Goal: Task Accomplishment & Management: Complete application form

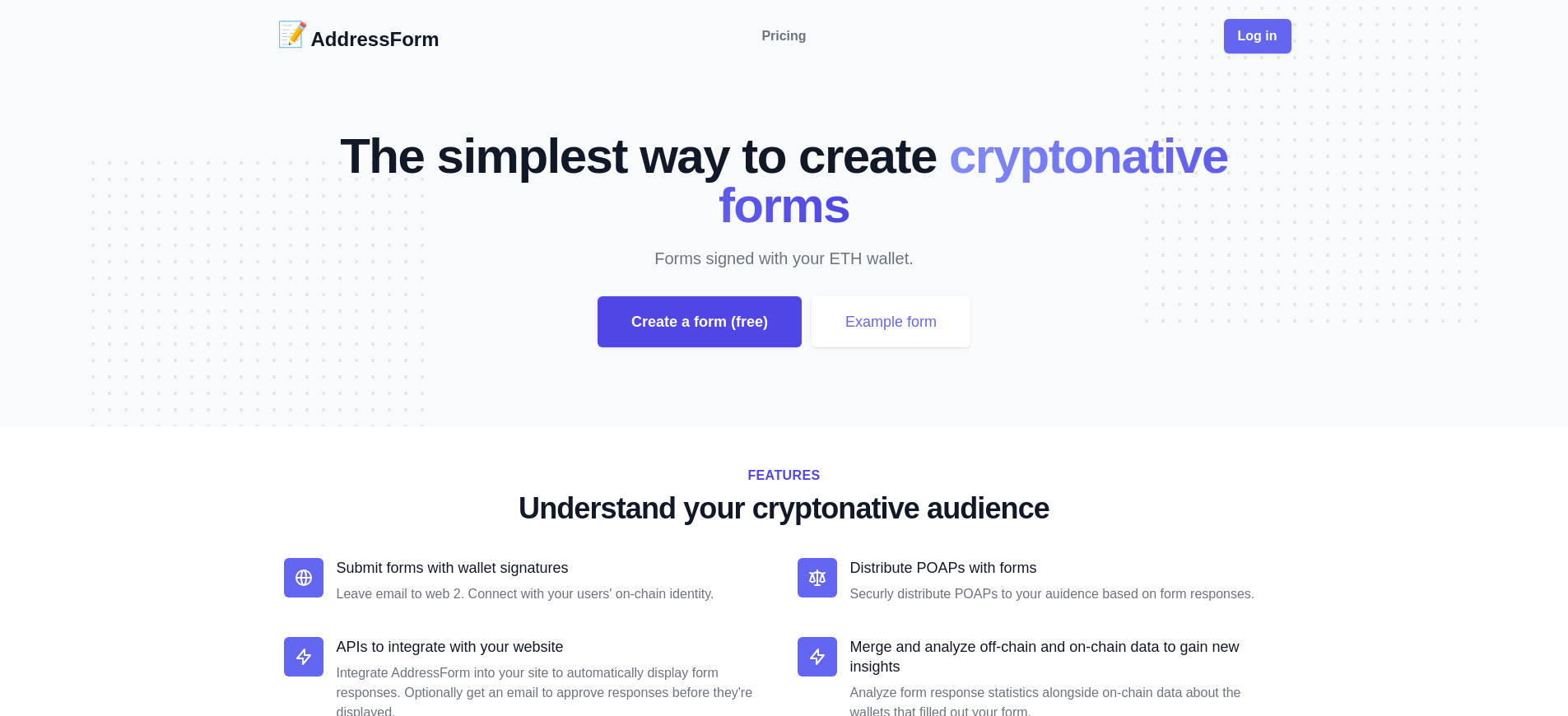
click at [699, 322] on div "Create a form (free)" at bounding box center [700, 322] width 204 height 51
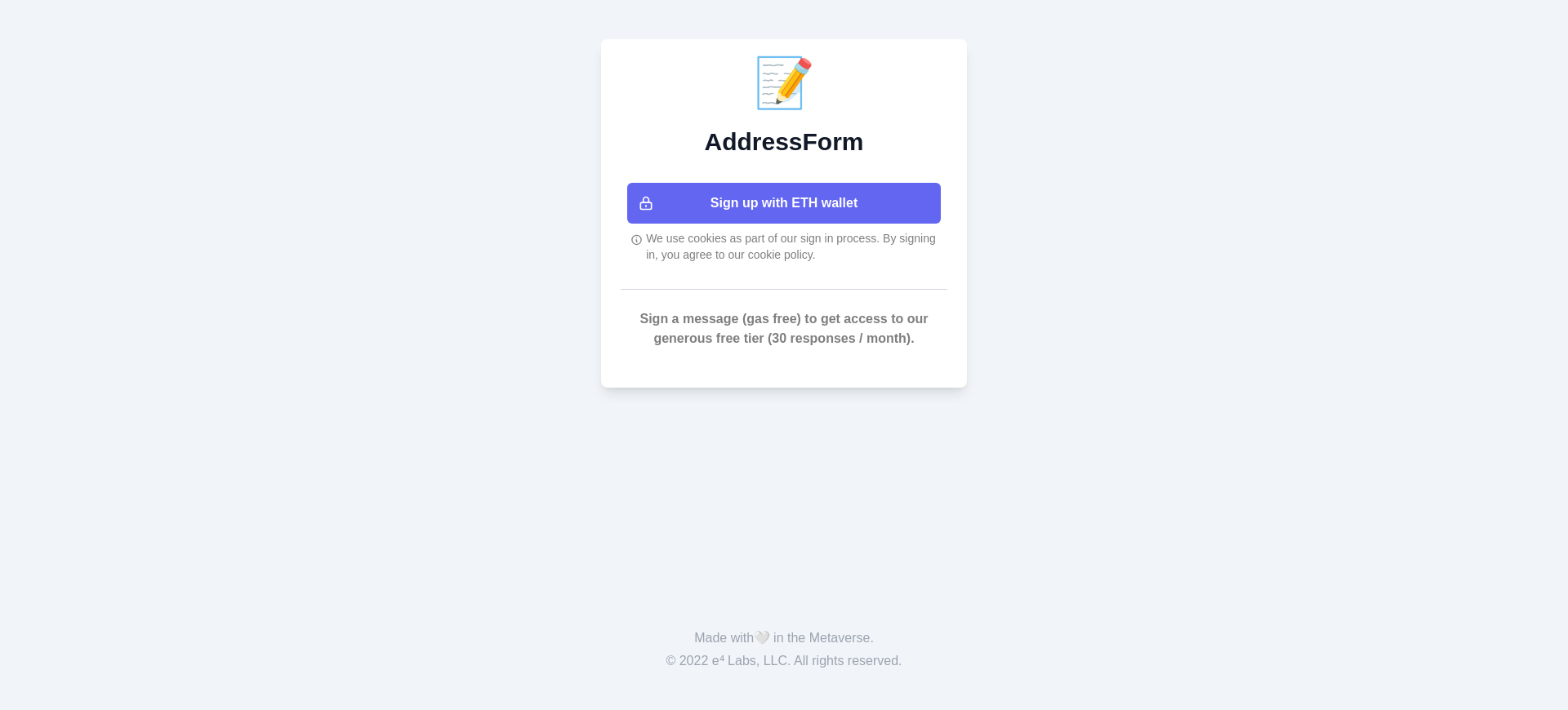
click at [784, 204] on button "Sign up with ETH wallet" at bounding box center [783, 203] width 314 height 41
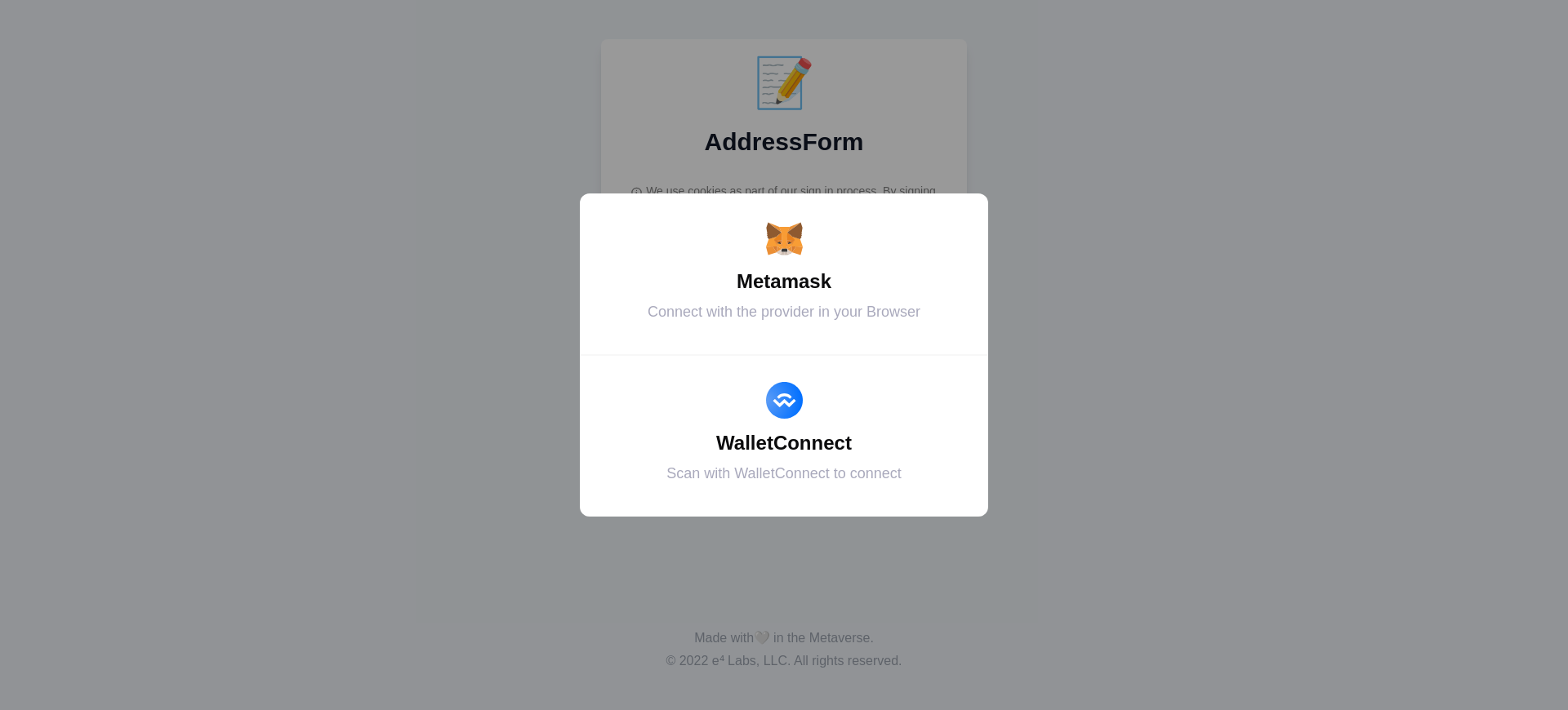
click at [784, 282] on div "Metamask" at bounding box center [783, 281] width 368 height 29
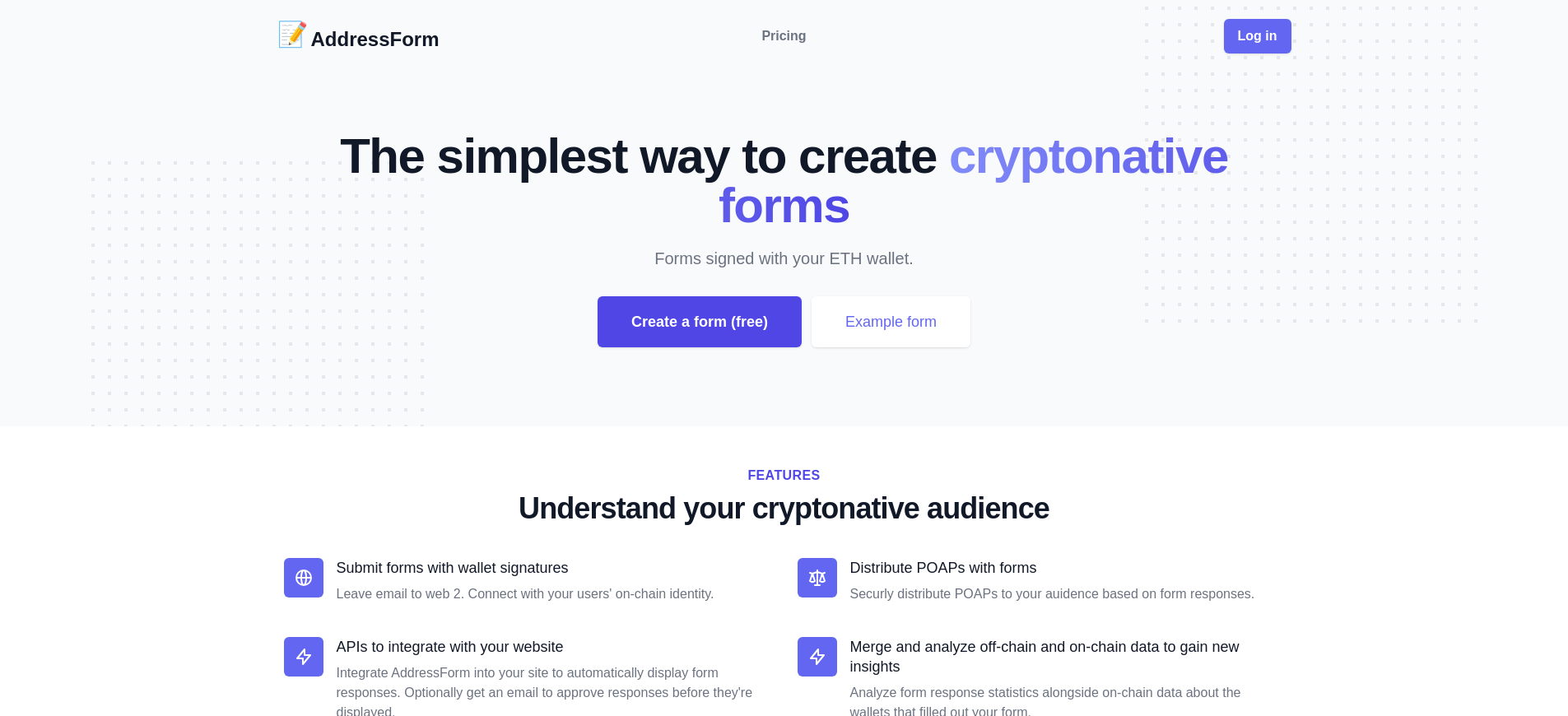
click at [699, 322] on div "Create a form (free)" at bounding box center [700, 322] width 204 height 51
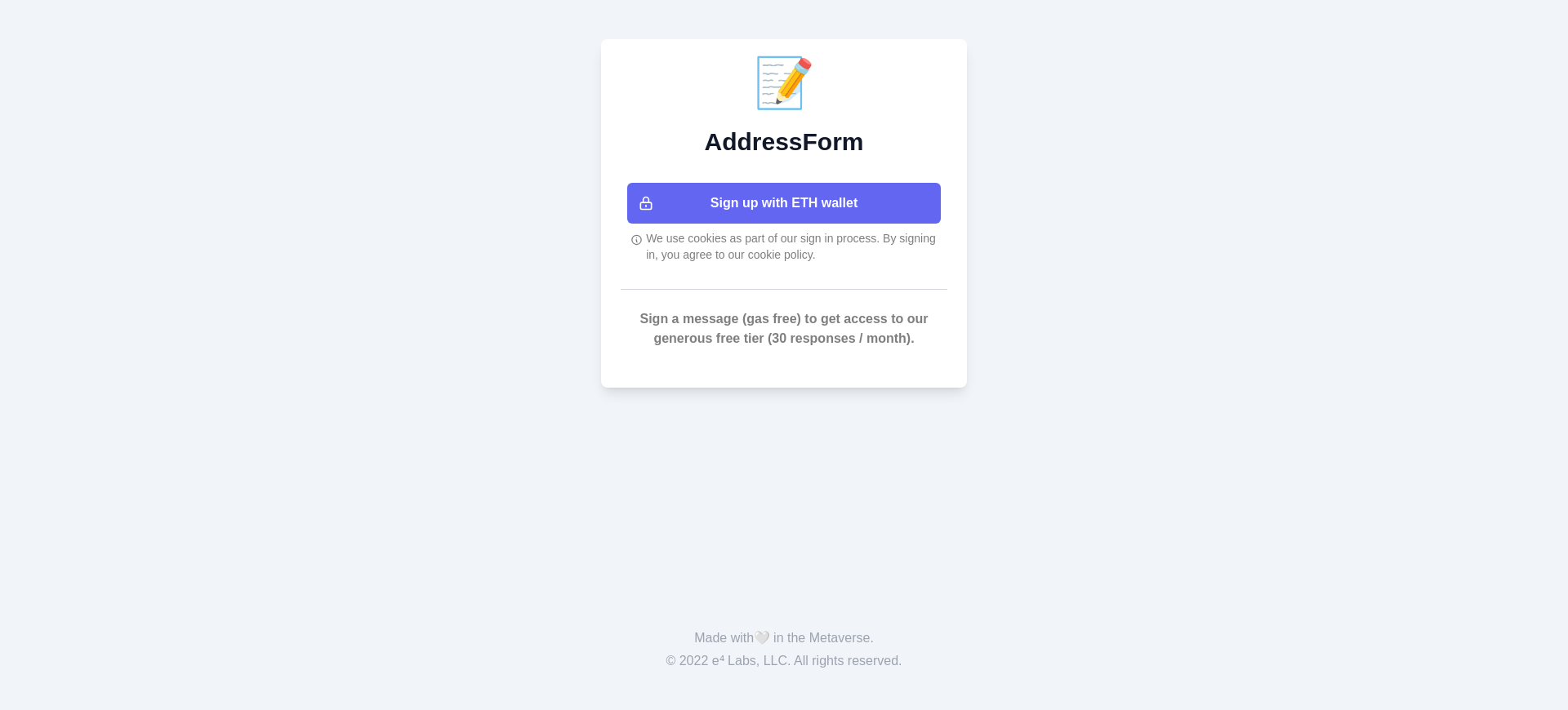
click at [784, 204] on button "Sign up with ETH wallet" at bounding box center [783, 203] width 314 height 41
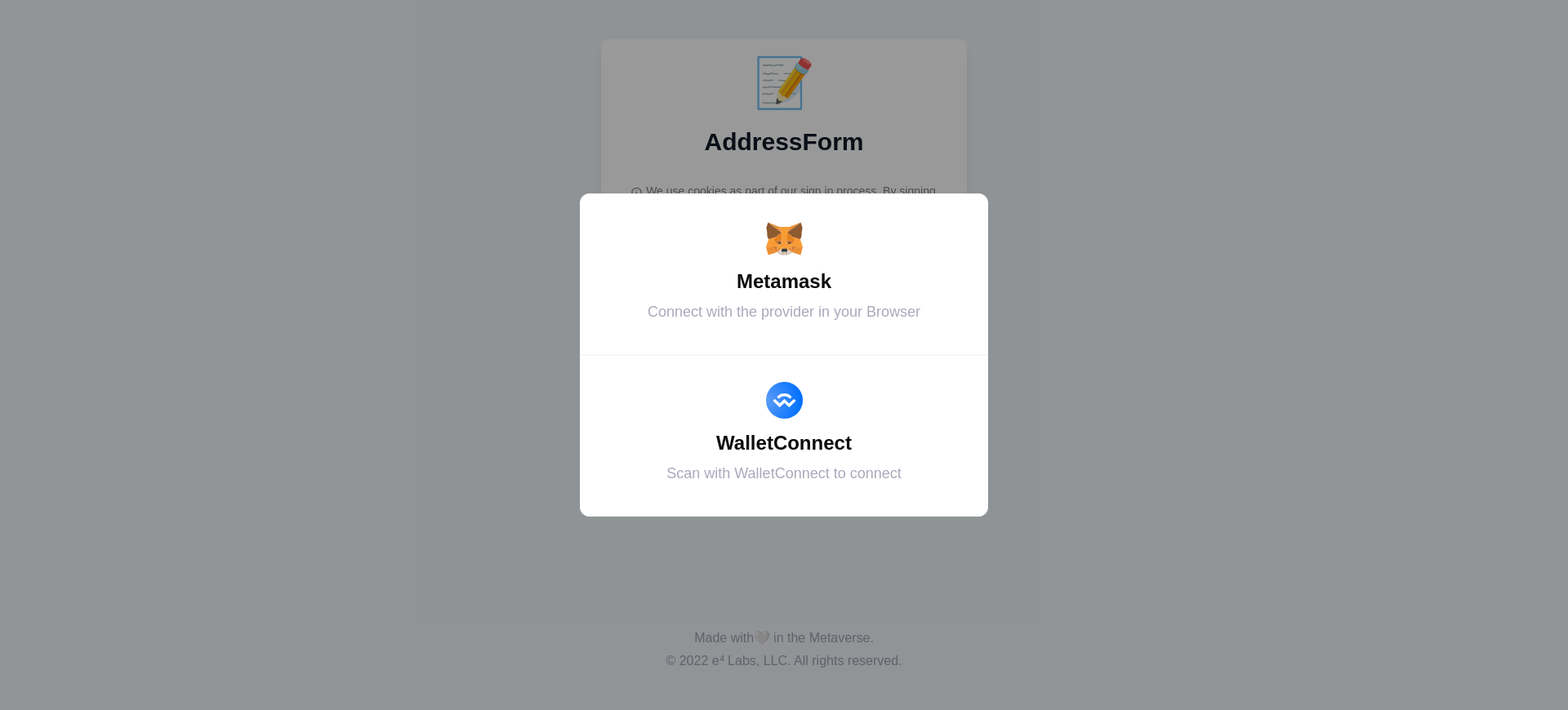
click at [784, 282] on div "Metamask" at bounding box center [783, 281] width 368 height 29
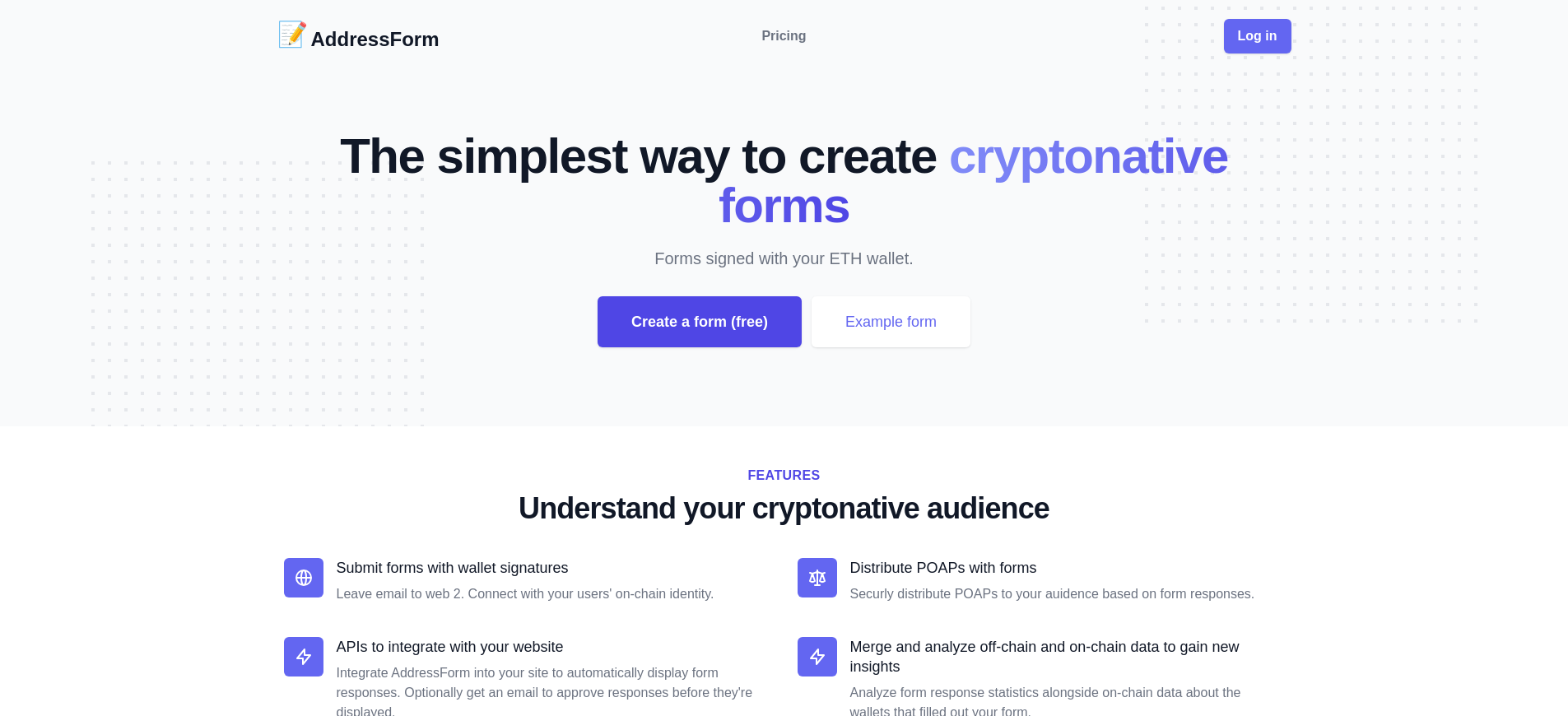
click at [699, 322] on div "Create a form (free)" at bounding box center [700, 322] width 204 height 51
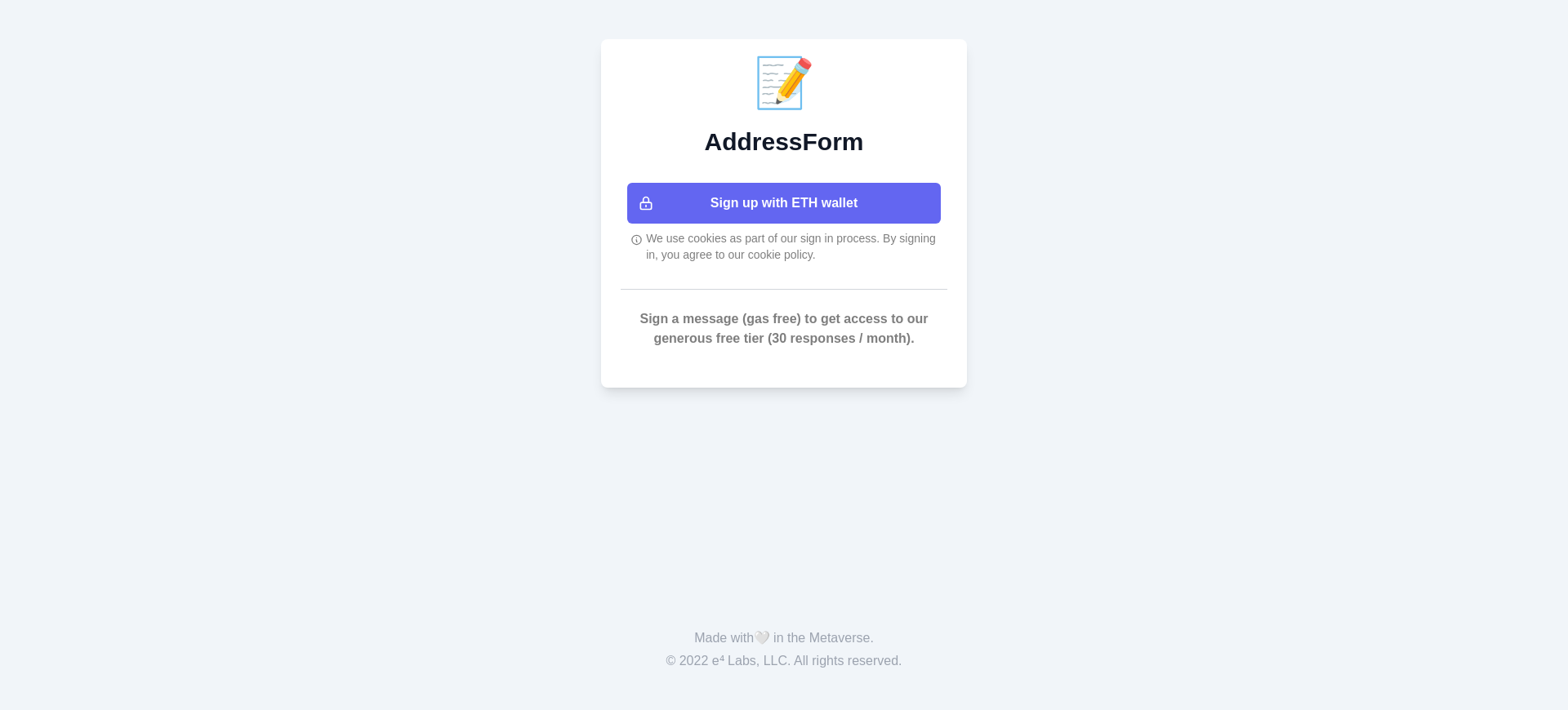
click at [784, 204] on button "Sign up with ETH wallet" at bounding box center [783, 203] width 314 height 41
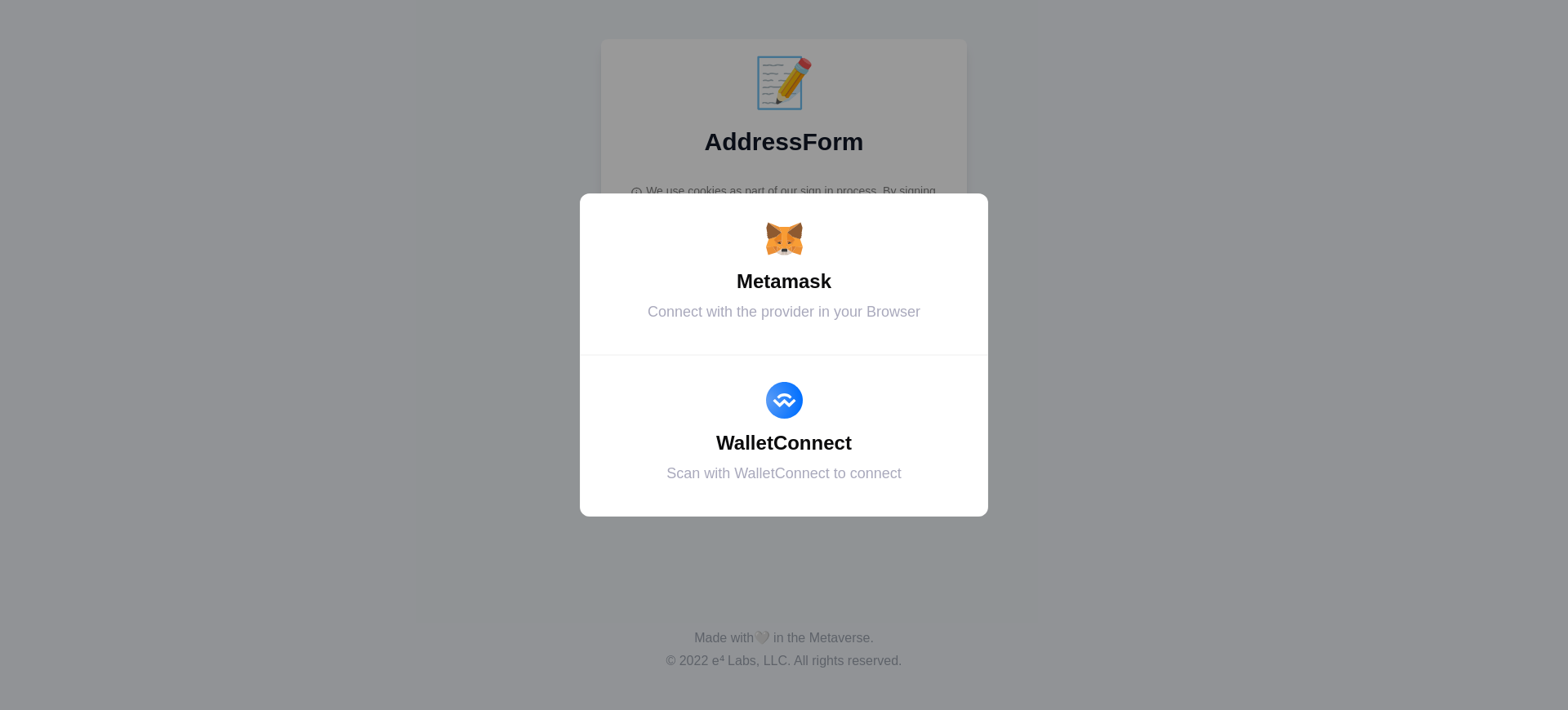
click at [784, 443] on div "WalletConnect" at bounding box center [783, 443] width 368 height 29
